Goal: Task Accomplishment & Management: Manage account settings

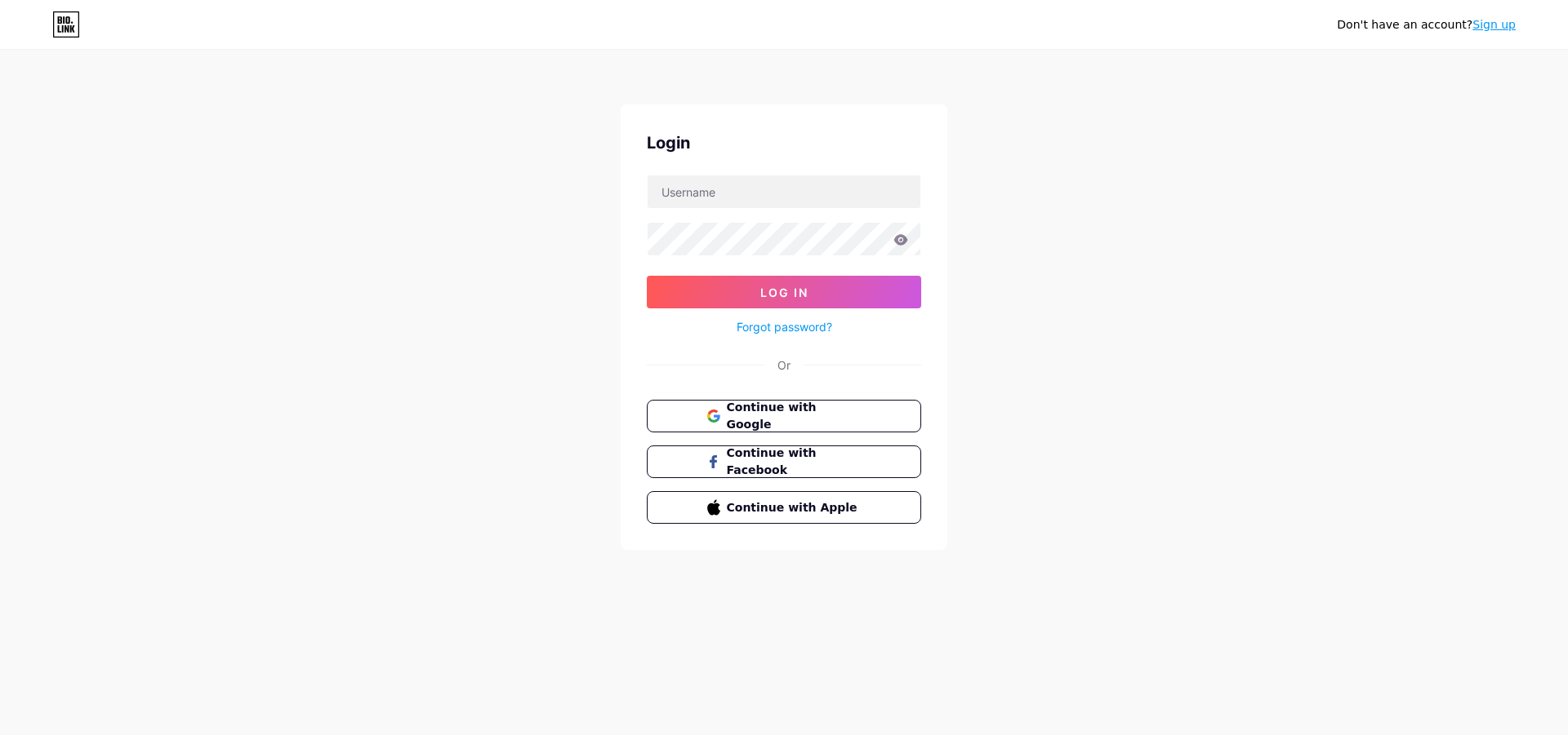
click at [758, 185] on input "text" at bounding box center [784, 191] width 272 height 33
type input "[EMAIL_ADDRESS][DOMAIN_NAME]"
click at [766, 218] on form "[EMAIL_ADDRESS][DOMAIN_NAME] Log In Forgot password?" at bounding box center [784, 256] width 274 height 163
click at [647, 276] on button "Log In" at bounding box center [784, 292] width 274 height 33
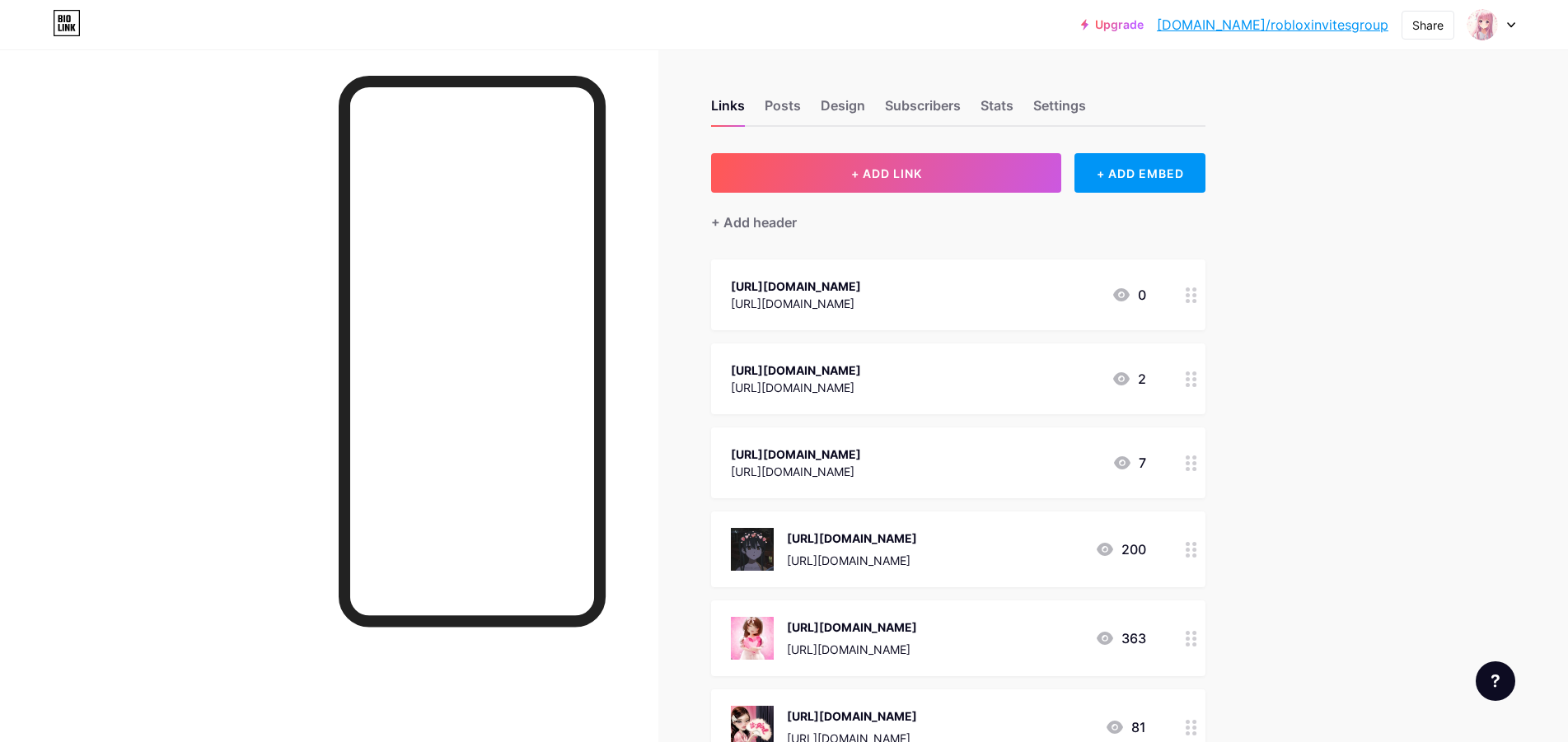
click at [1452, 190] on div "Upgrade [DOMAIN_NAME]/roblox... [DOMAIN_NAME]/robloxinvitesgroup Share Switch a…" at bounding box center [784, 689] width 1568 height 1377
click at [1194, 584] on div at bounding box center [1191, 550] width 28 height 76
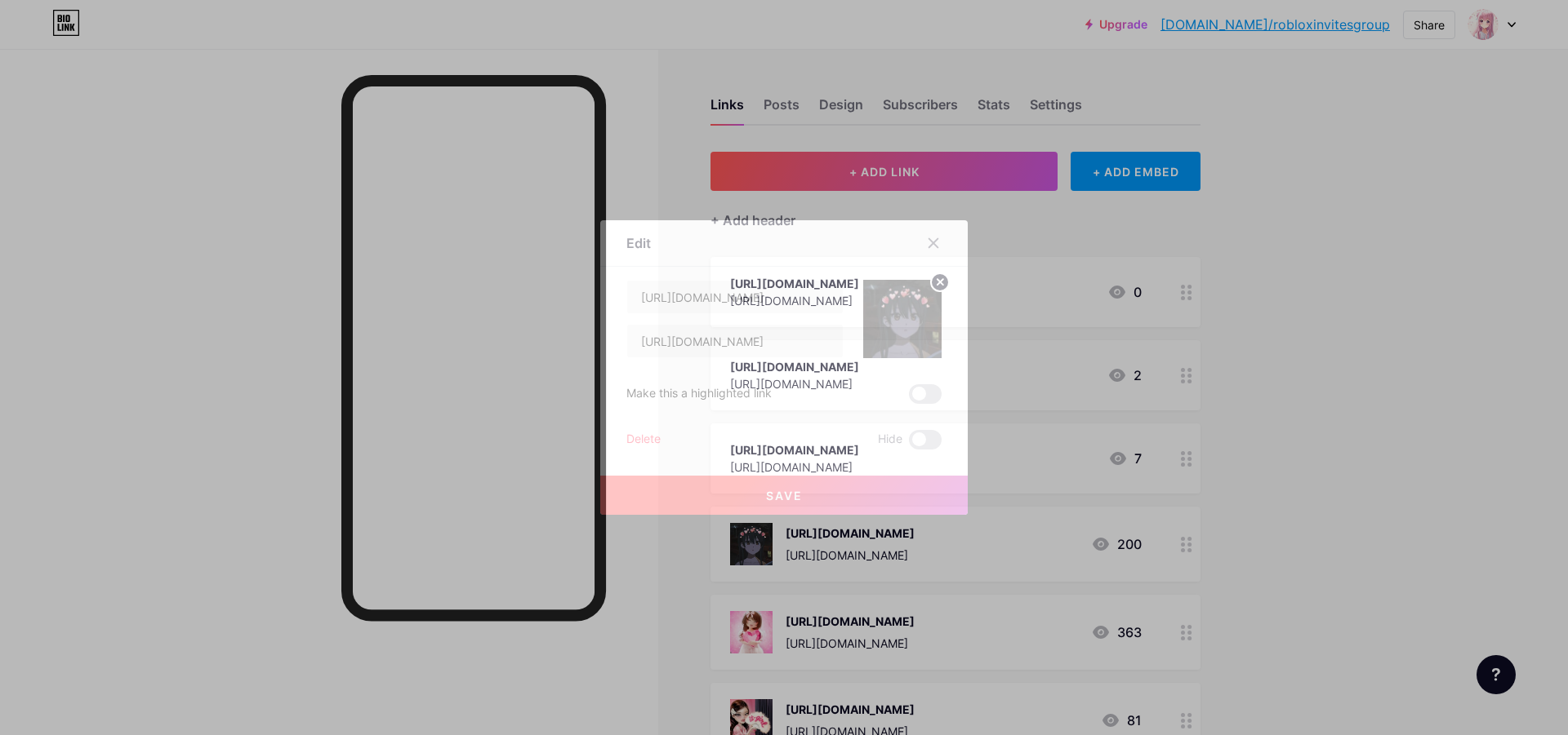
click at [1267, 296] on div at bounding box center [784, 368] width 1568 height 735
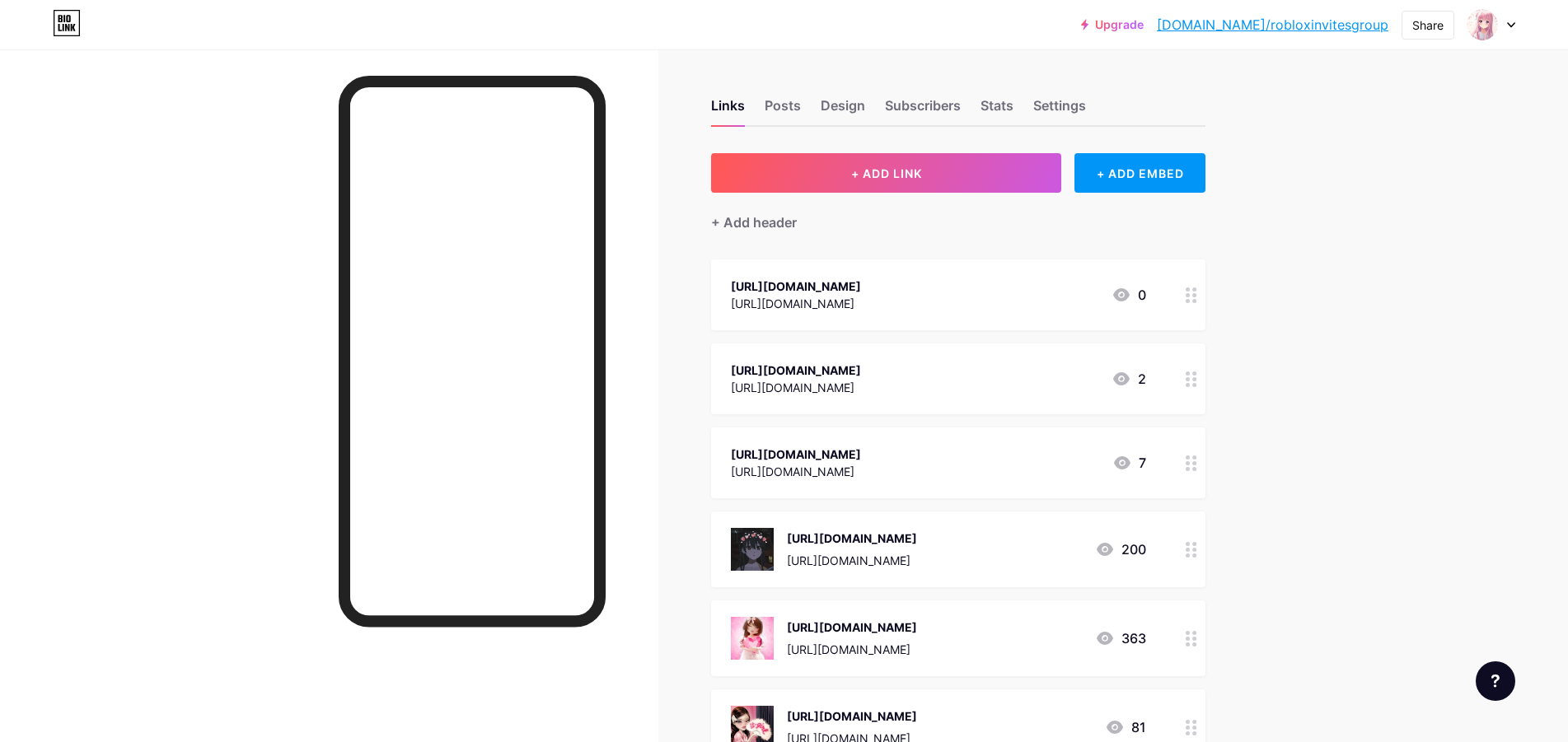
click at [1168, 588] on div "[URL][DOMAIN_NAME] [URL][DOMAIN_NAME] 200" at bounding box center [958, 550] width 494 height 76
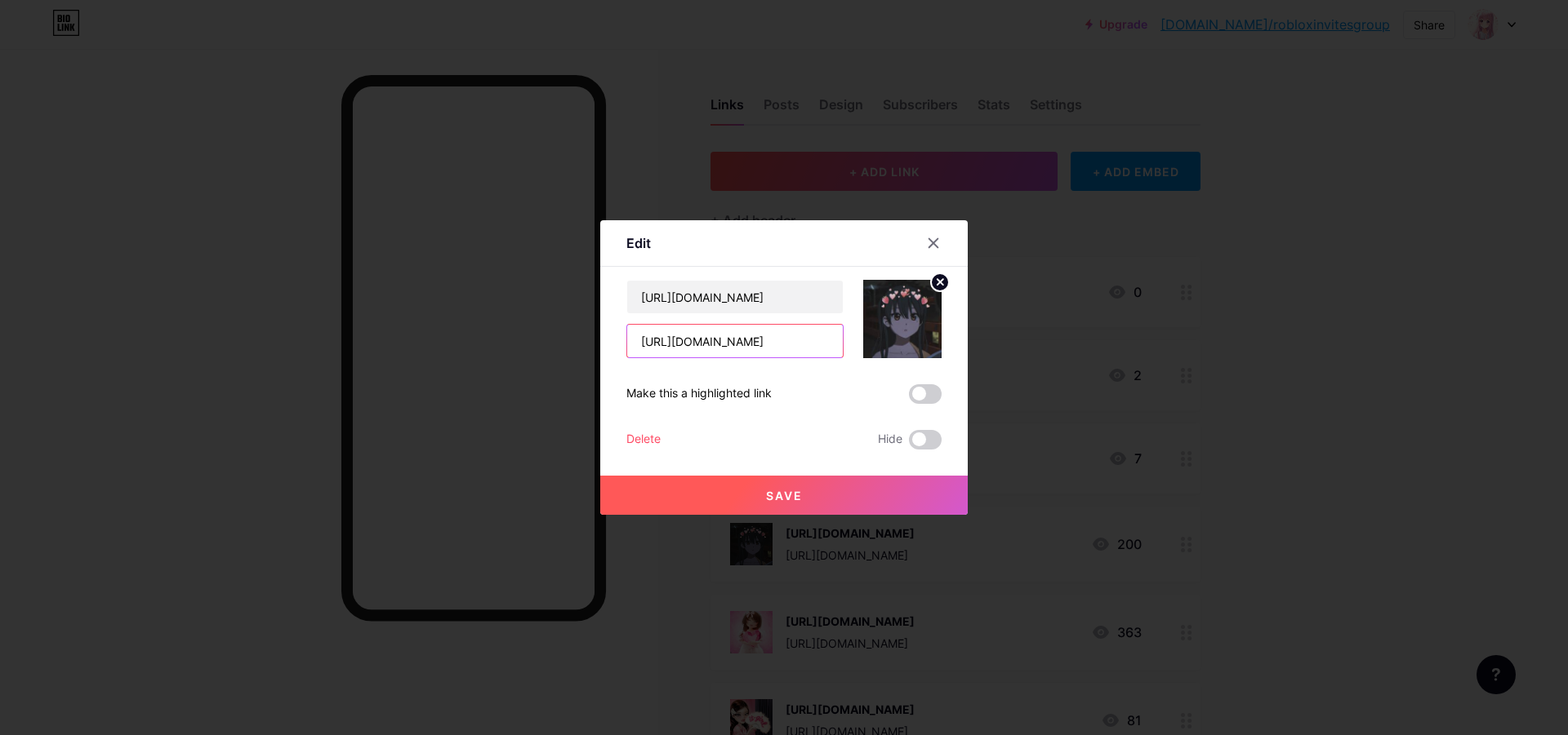
click at [740, 343] on input "[URL][DOMAIN_NAME]" at bounding box center [735, 342] width 216 height 33
click at [1061, 284] on div at bounding box center [784, 368] width 1568 height 735
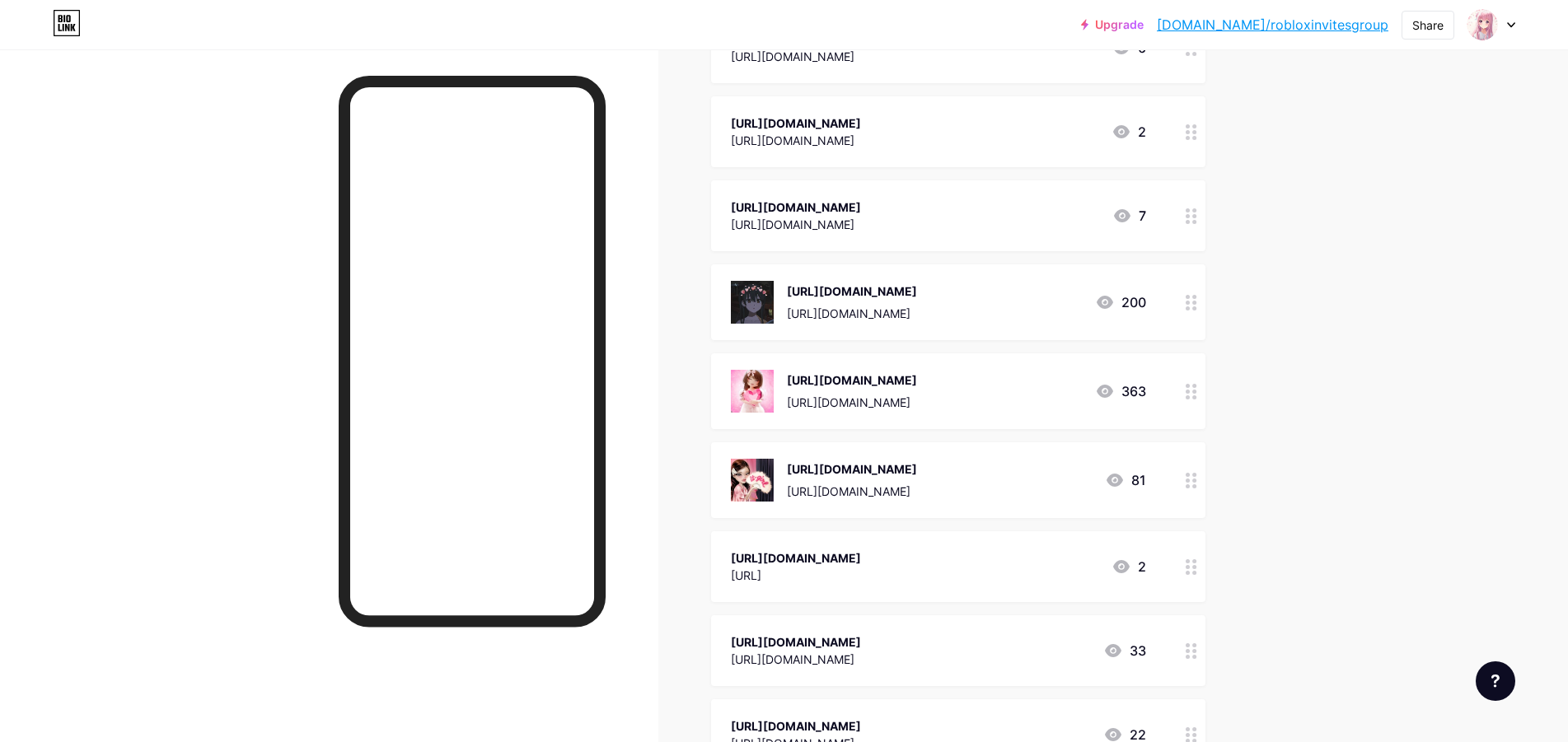
scroll to position [329, 0]
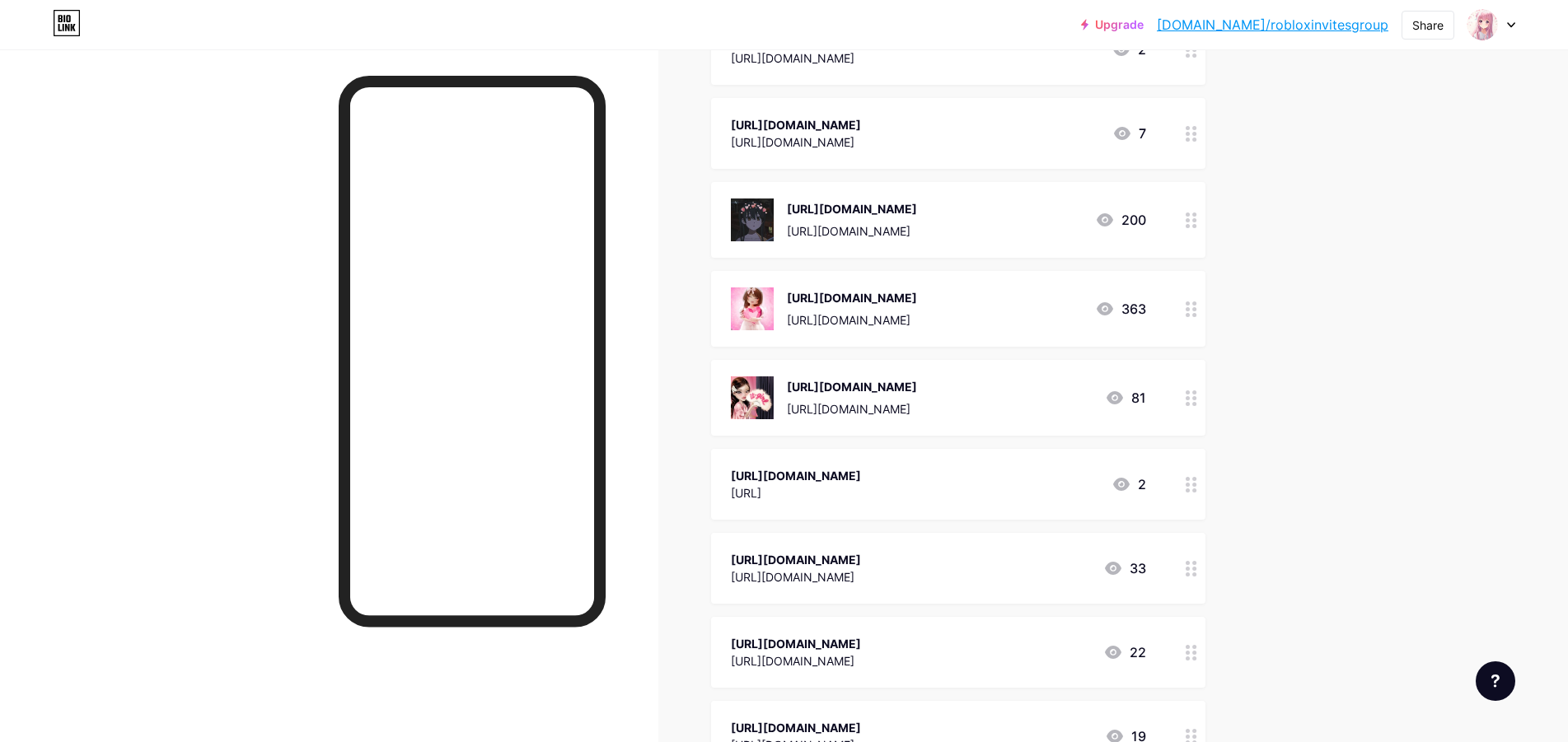
click at [1198, 436] on div at bounding box center [1191, 398] width 28 height 76
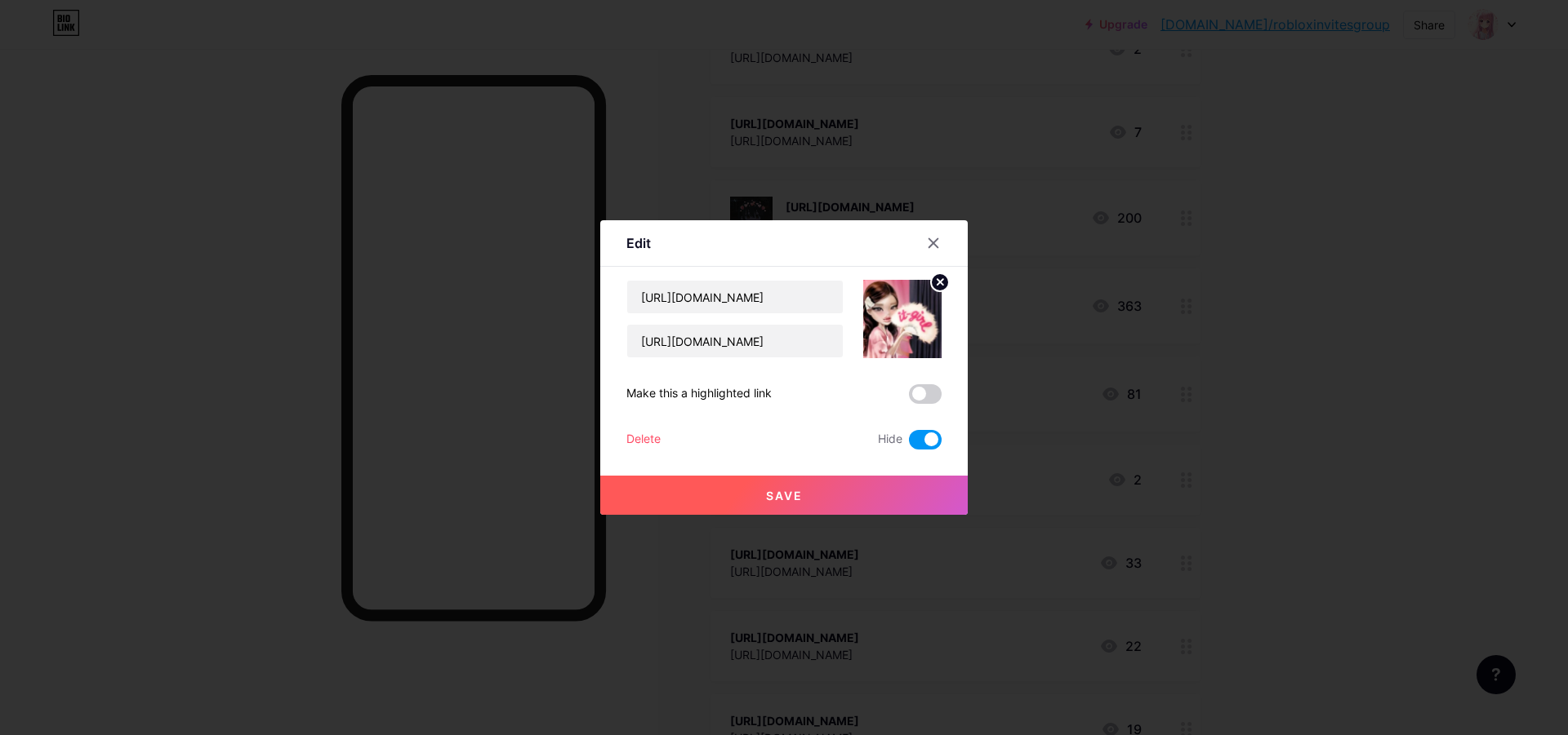
click at [927, 431] on span at bounding box center [925, 440] width 33 height 19
click at [909, 444] on input "checkbox" at bounding box center [909, 444] width 0 height 0
click at [907, 476] on button "Save" at bounding box center [784, 495] width 368 height 39
click at [1189, 266] on div at bounding box center [784, 368] width 1568 height 735
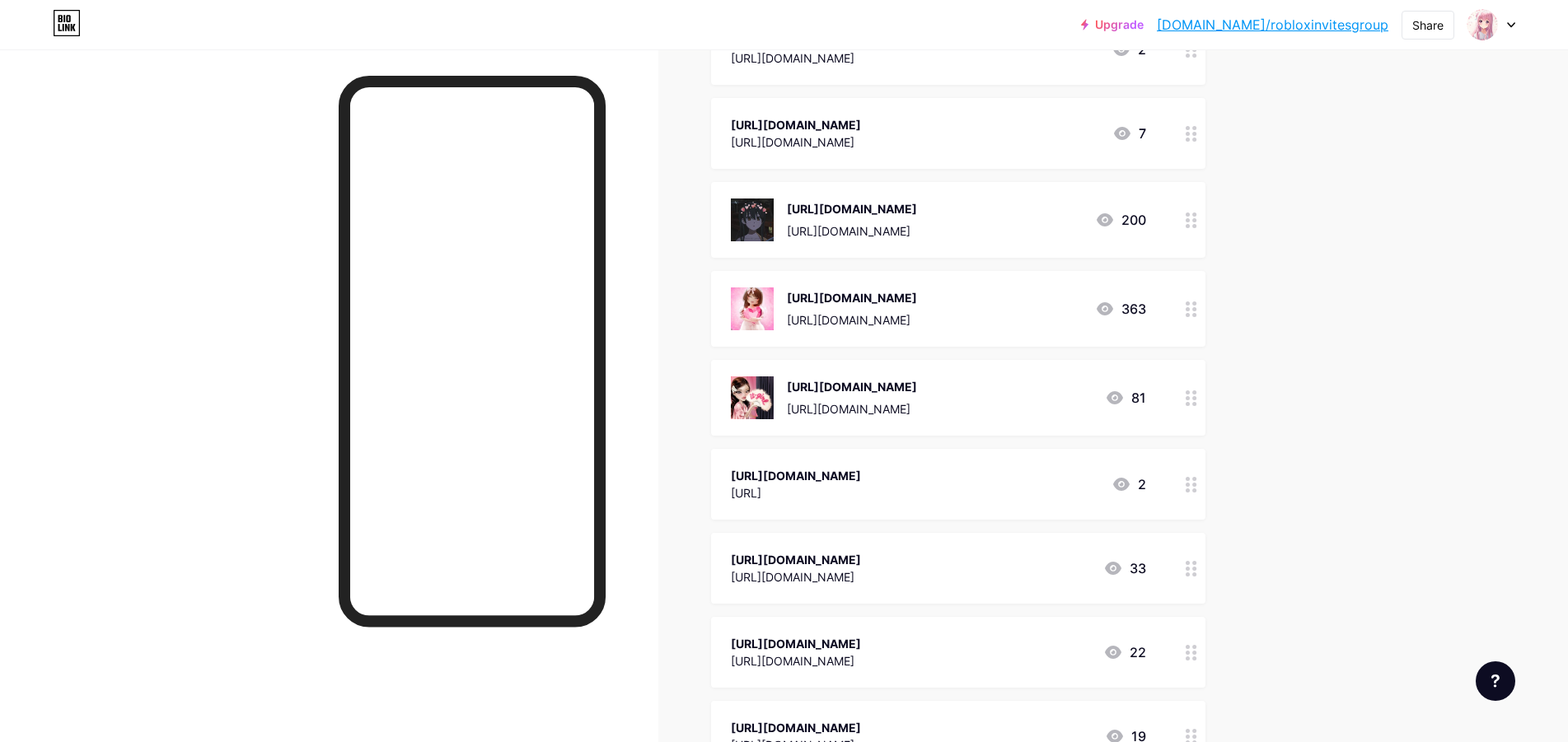
click at [1198, 228] on icon at bounding box center [1192, 220] width 12 height 16
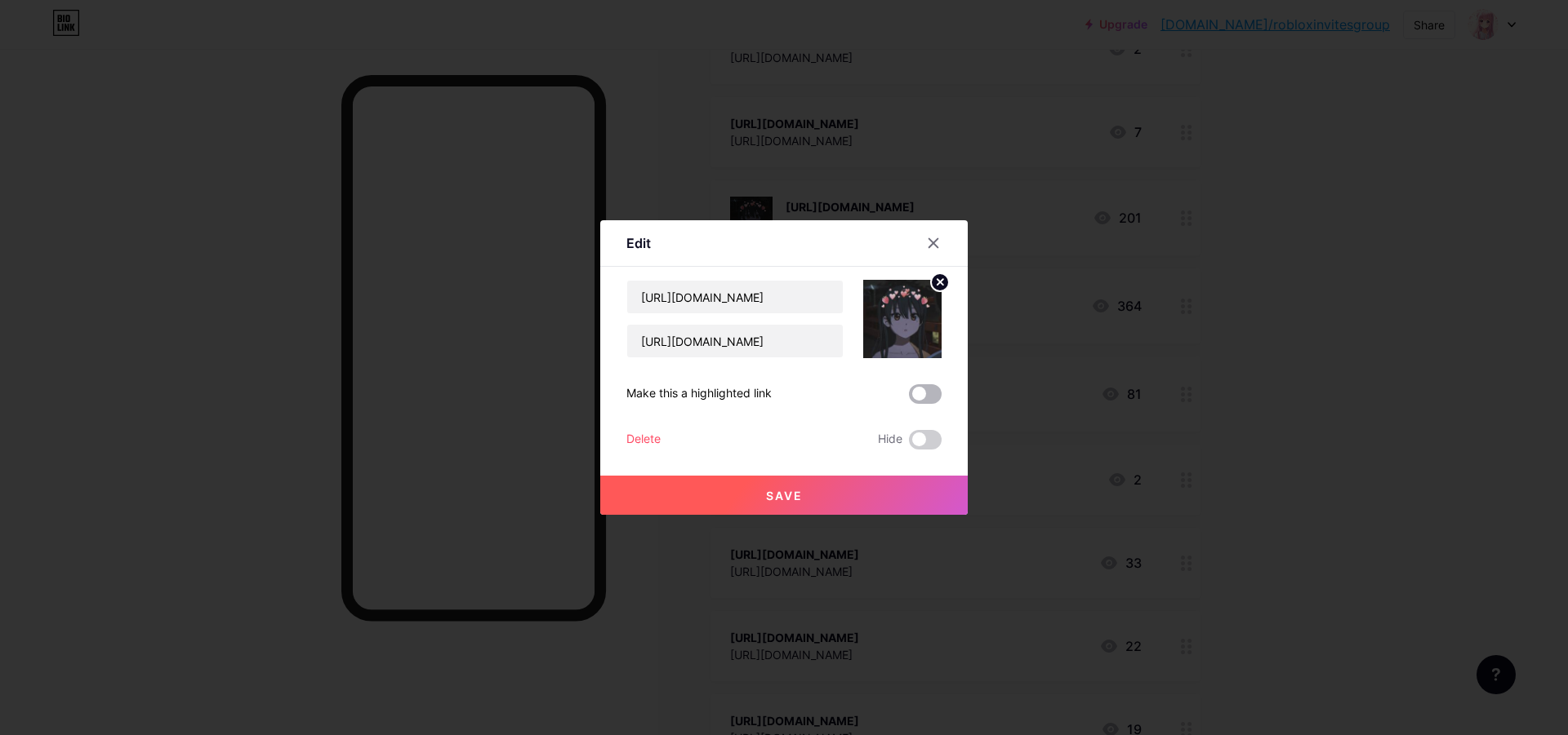
click at [923, 394] on span at bounding box center [925, 394] width 33 height 19
click at [909, 398] on input "checkbox" at bounding box center [909, 398] width 0 height 0
click at [928, 389] on span at bounding box center [925, 394] width 33 height 19
click at [909, 398] on input "checkbox" at bounding box center [909, 398] width 0 height 0
click at [922, 439] on span at bounding box center [925, 440] width 33 height 19
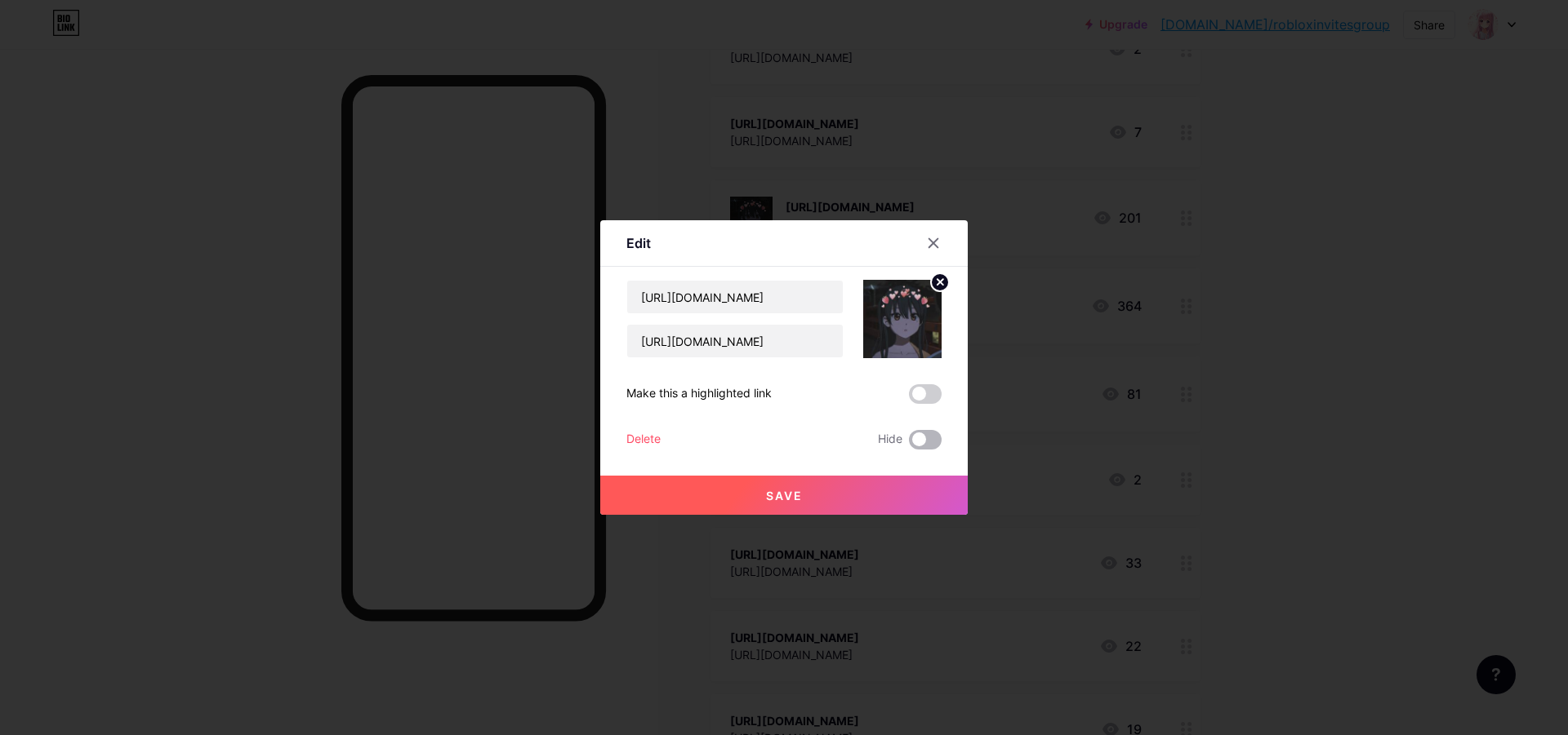
click at [909, 444] on input "checkbox" at bounding box center [909, 444] width 0 height 0
click at [891, 477] on button "Save" at bounding box center [784, 495] width 368 height 39
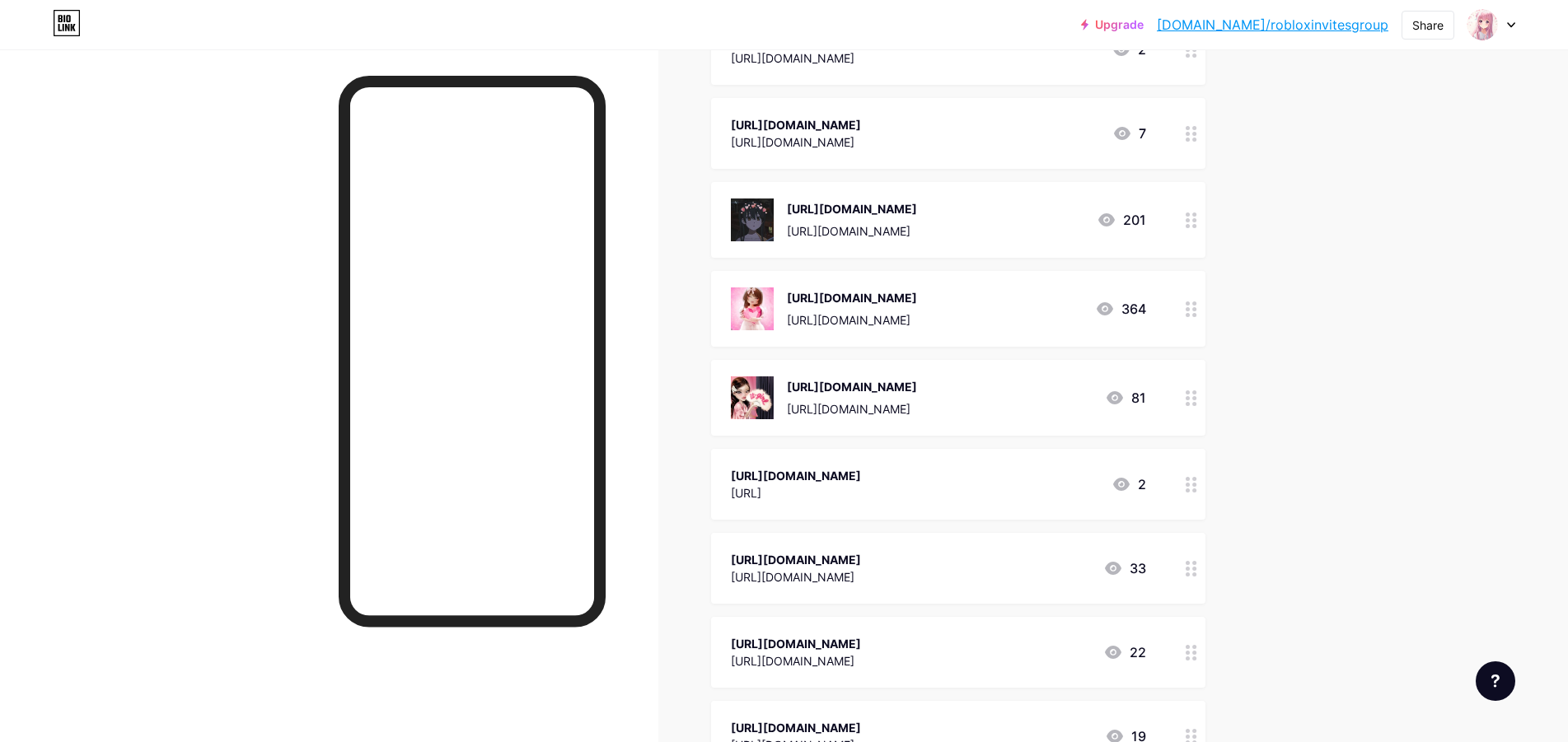
click at [1341, 23] on link "[DOMAIN_NAME]/robloxinvitesgroup" at bounding box center [1273, 24] width 231 height 19
